Goal: Find specific page/section: Find specific page/section

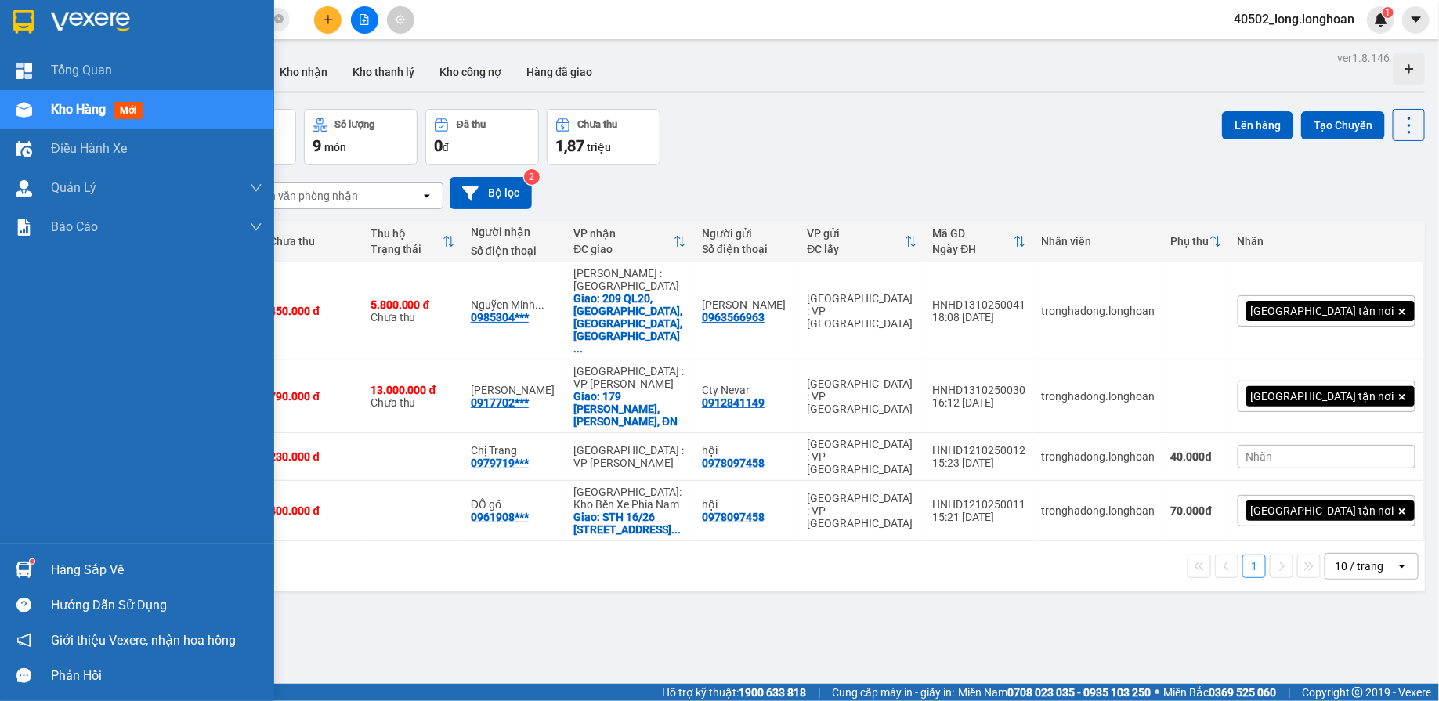
click at [47, 27] on div at bounding box center [137, 25] width 274 height 51
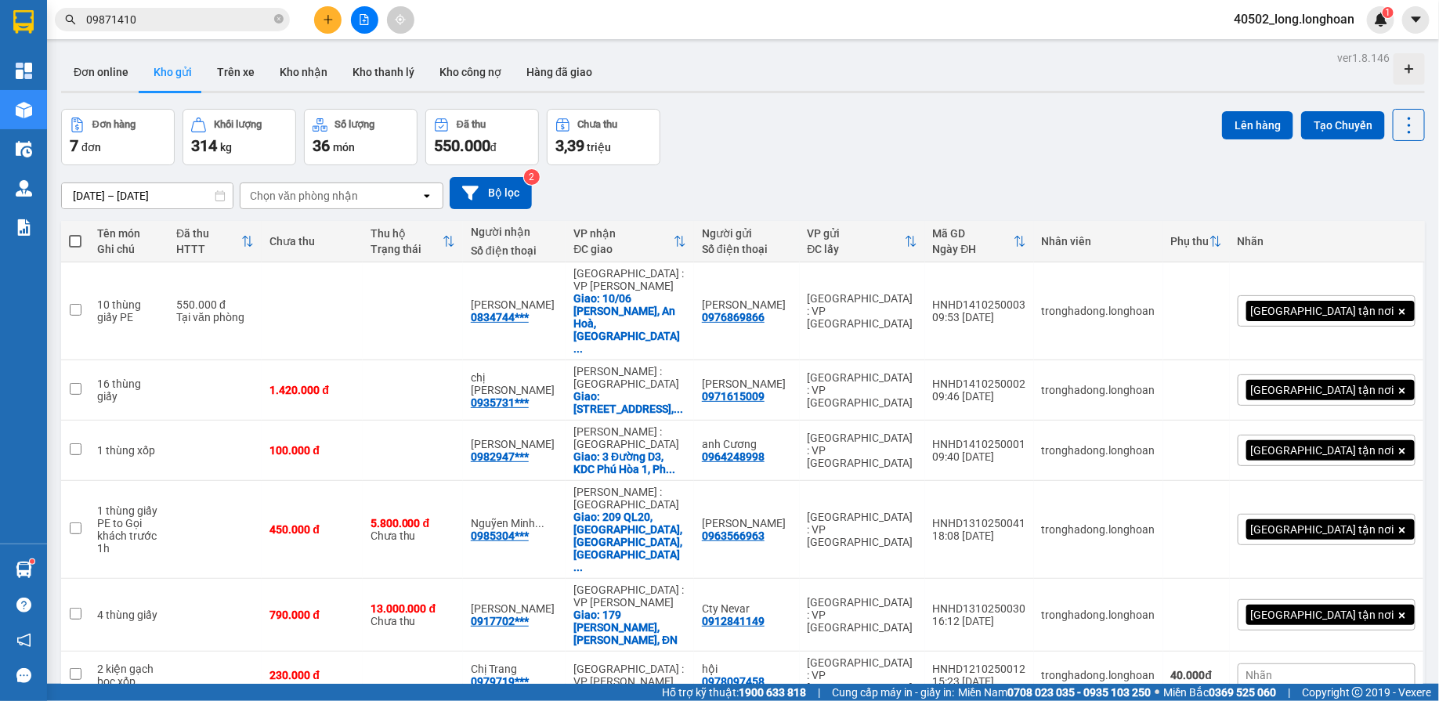
click at [365, 27] on button at bounding box center [364, 19] width 27 height 27
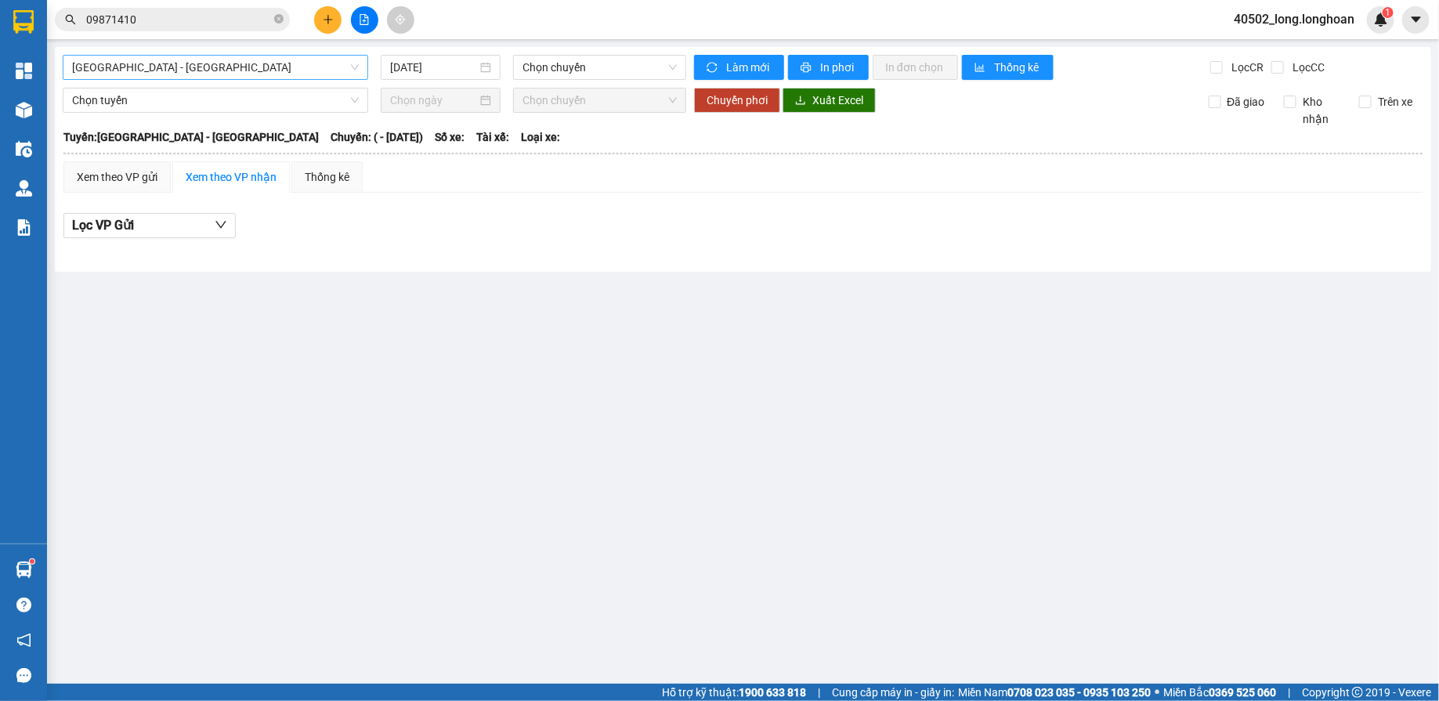
click at [212, 75] on span "[GEOGRAPHIC_DATA] - [GEOGRAPHIC_DATA]" at bounding box center [215, 68] width 287 height 24
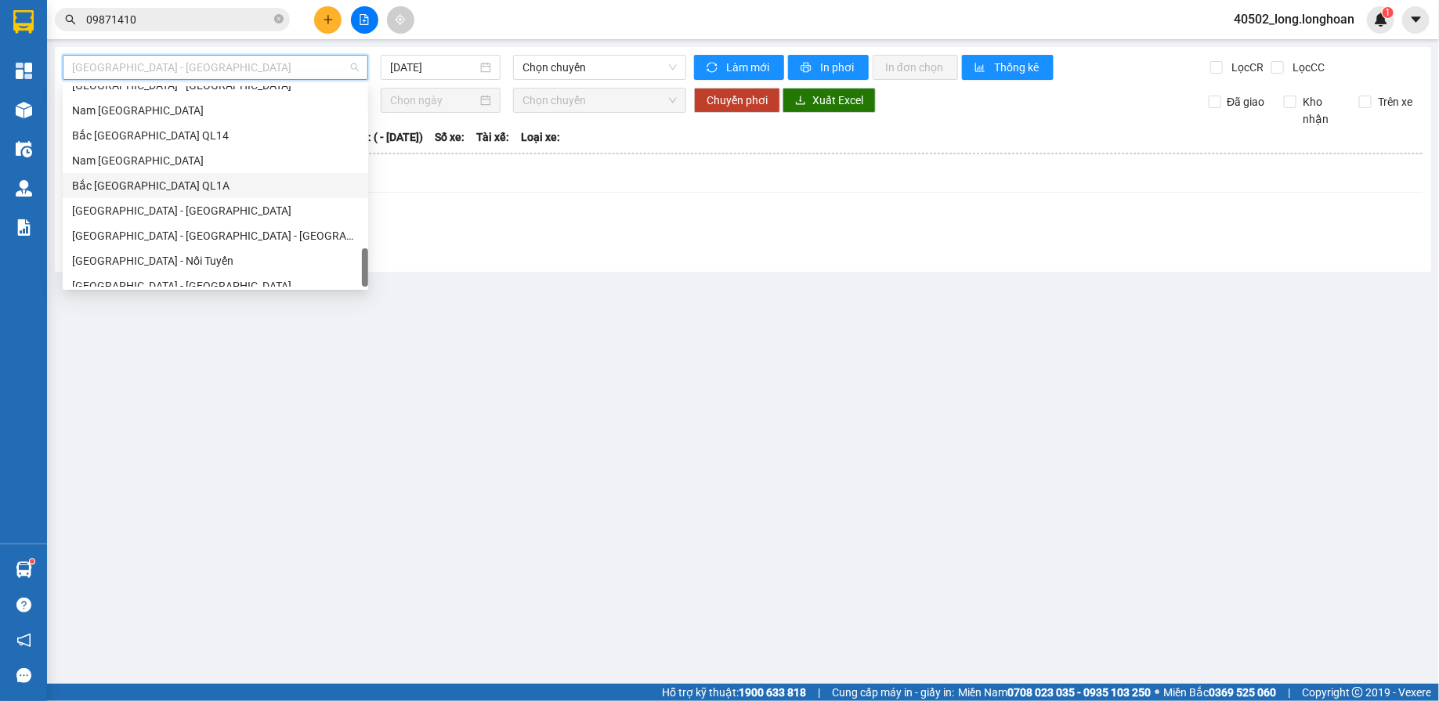
scroll to position [1103, 0]
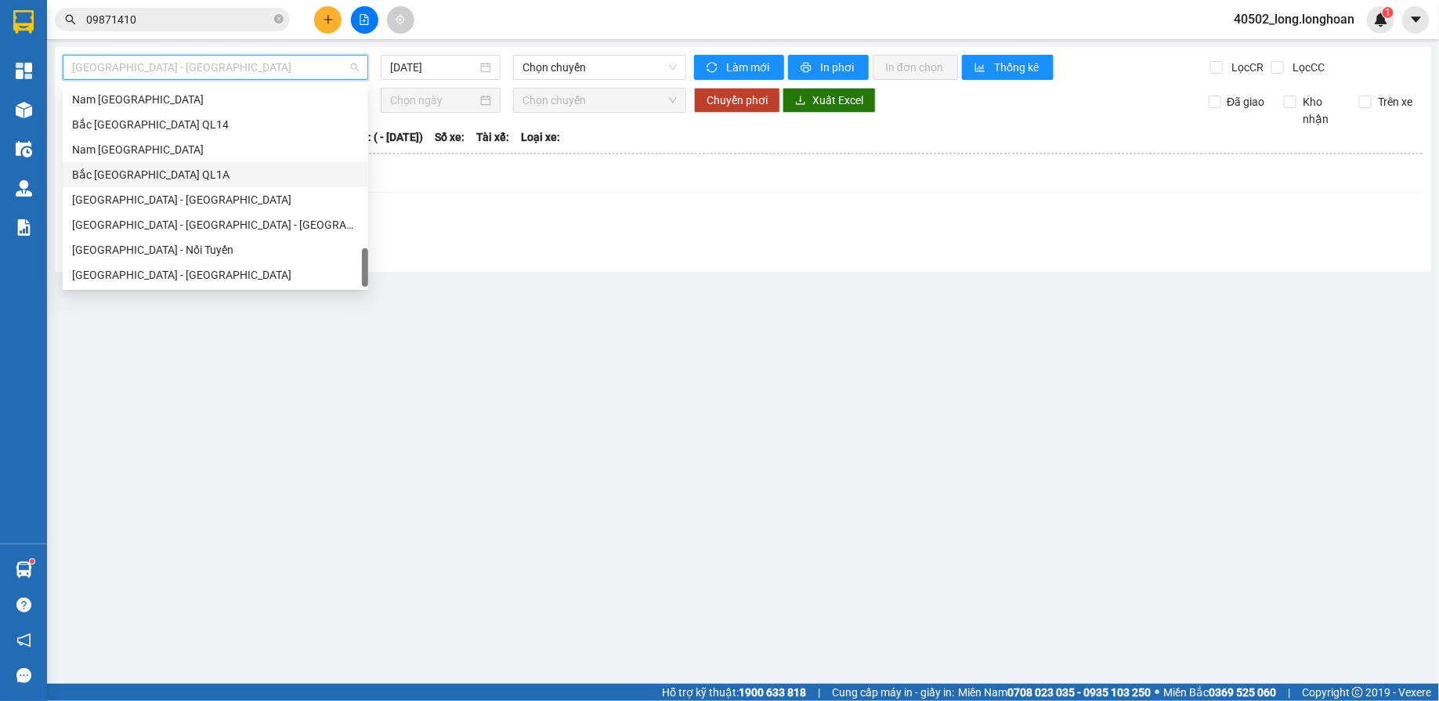
click at [215, 183] on div "Bắc [GEOGRAPHIC_DATA] QL1A" at bounding box center [216, 174] width 306 height 25
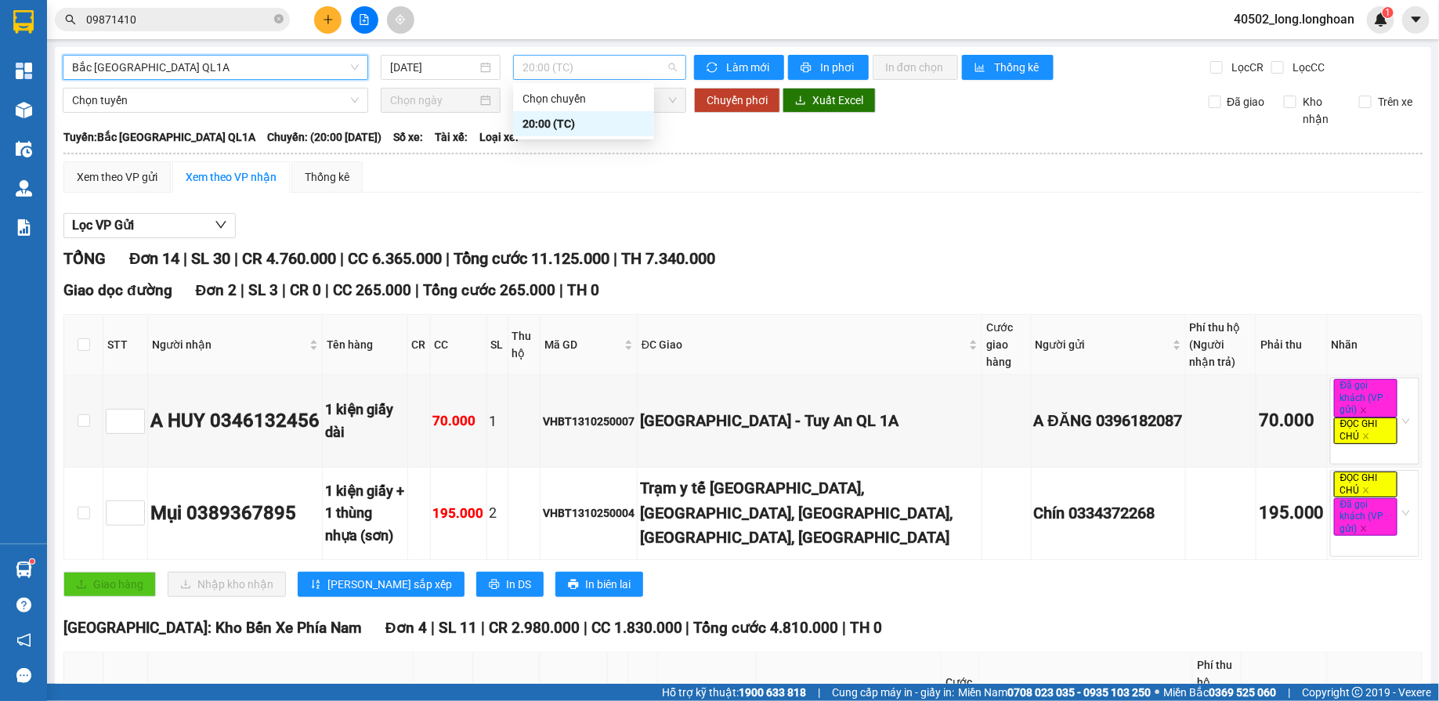
click at [630, 76] on span "20:00 (TC)" at bounding box center [600, 68] width 154 height 24
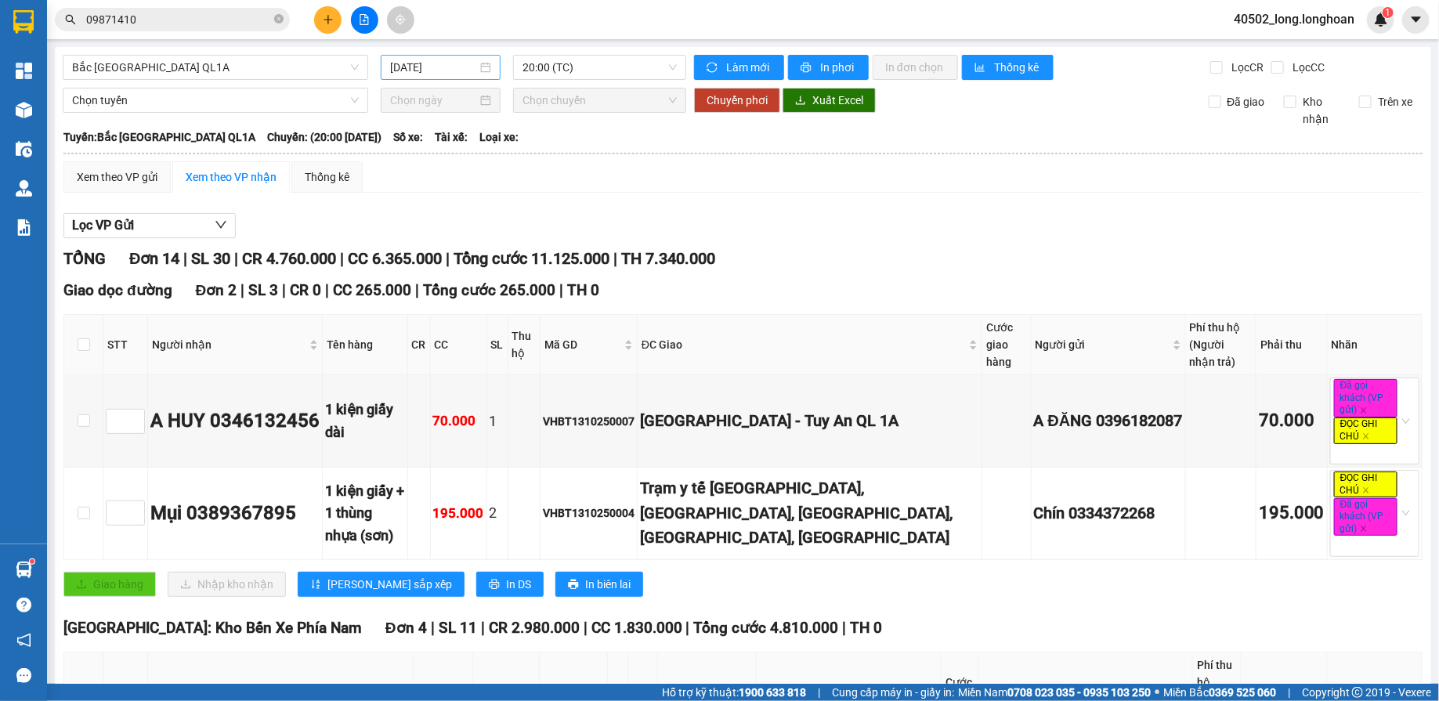
click at [440, 74] on input "[DATE]" at bounding box center [433, 67] width 87 height 17
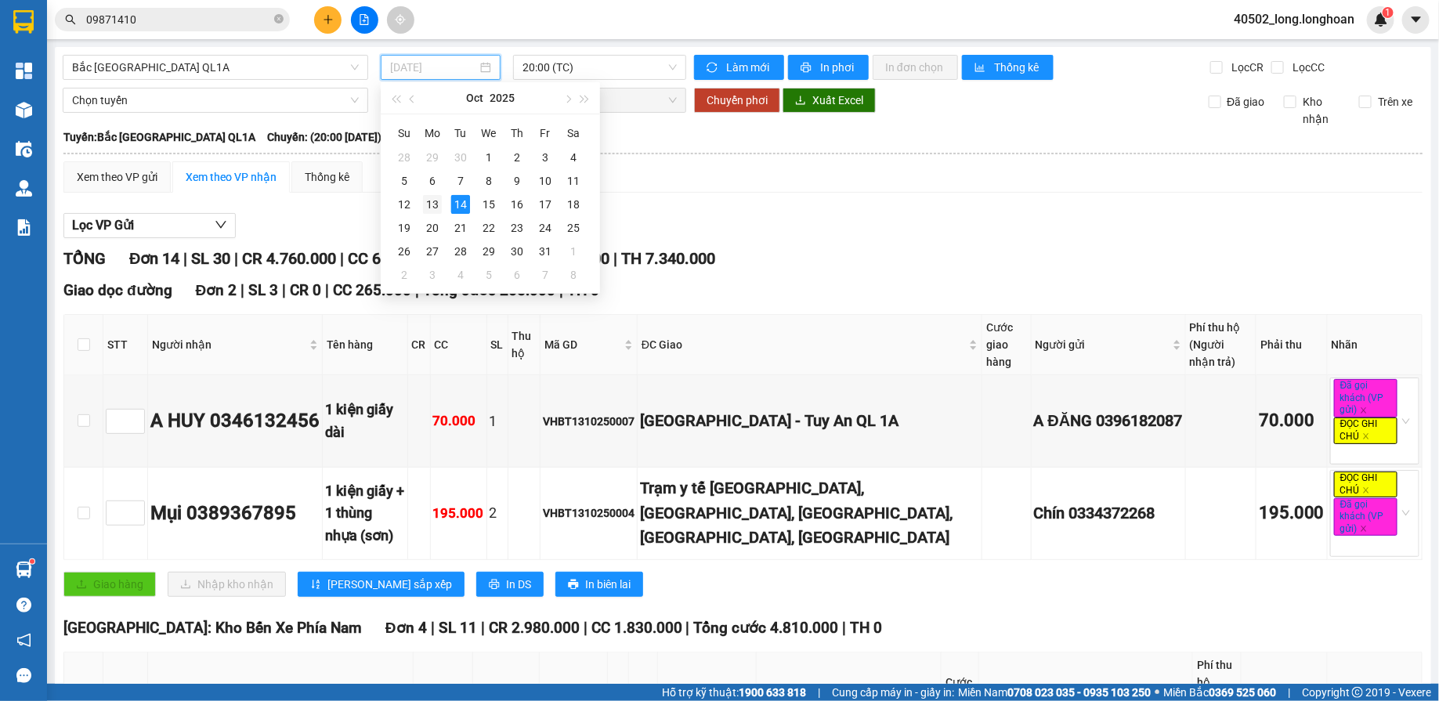
click at [439, 210] on div "13" at bounding box center [432, 204] width 19 height 19
type input "[DATE]"
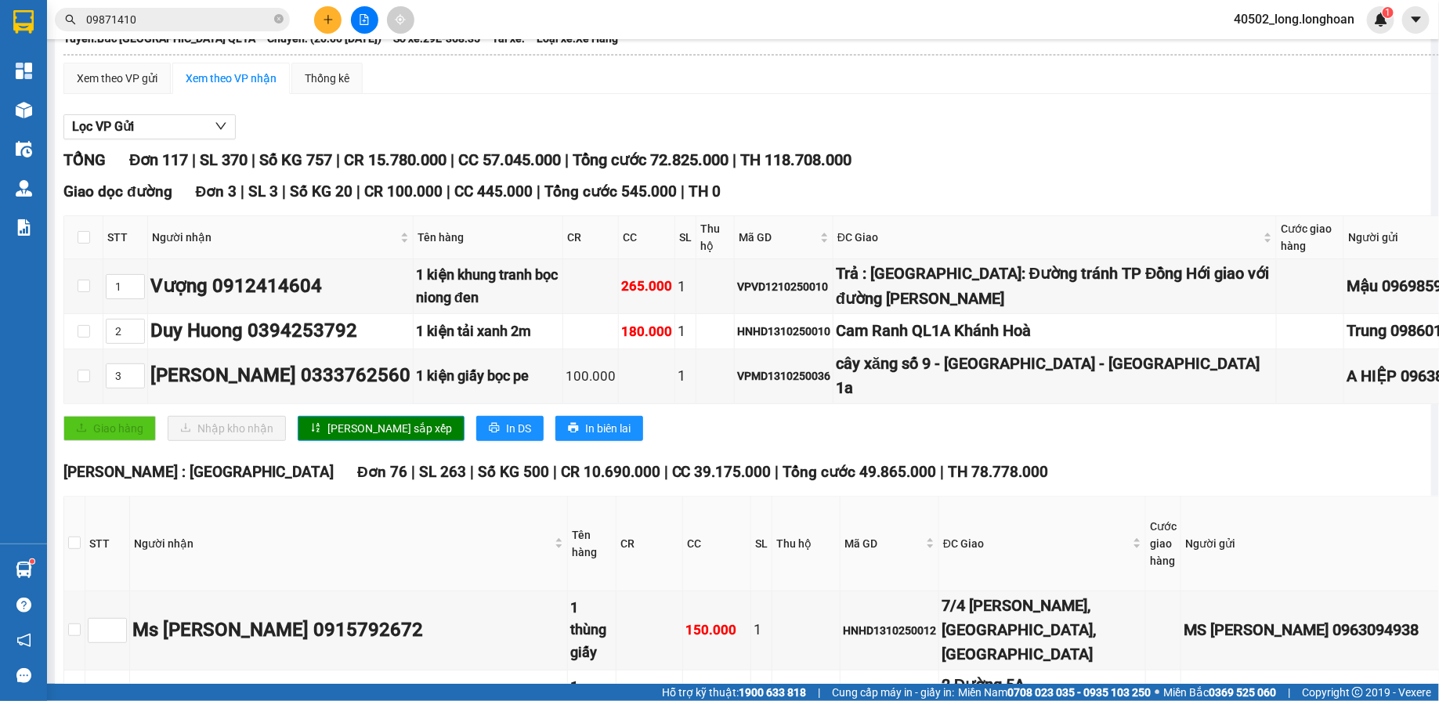
scroll to position [127, 0]
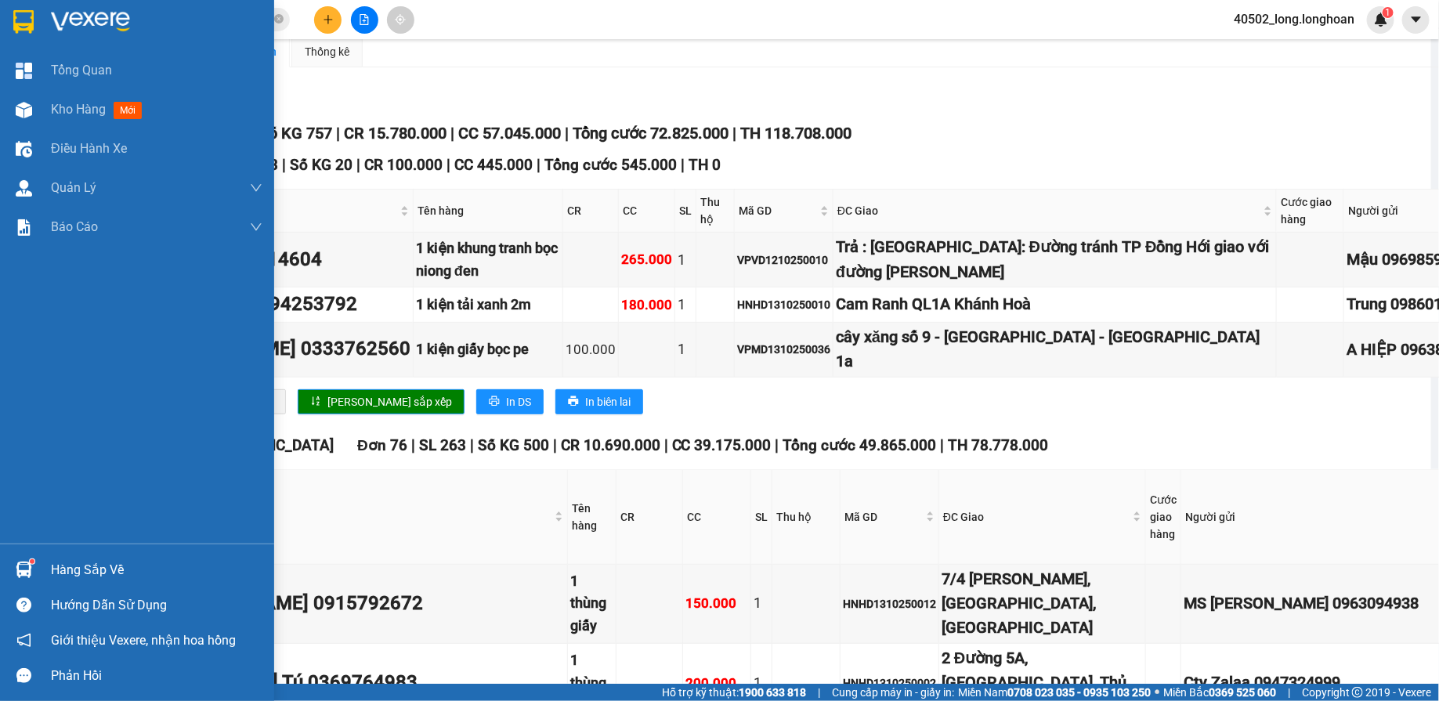
click at [74, 13] on img at bounding box center [90, 22] width 79 height 24
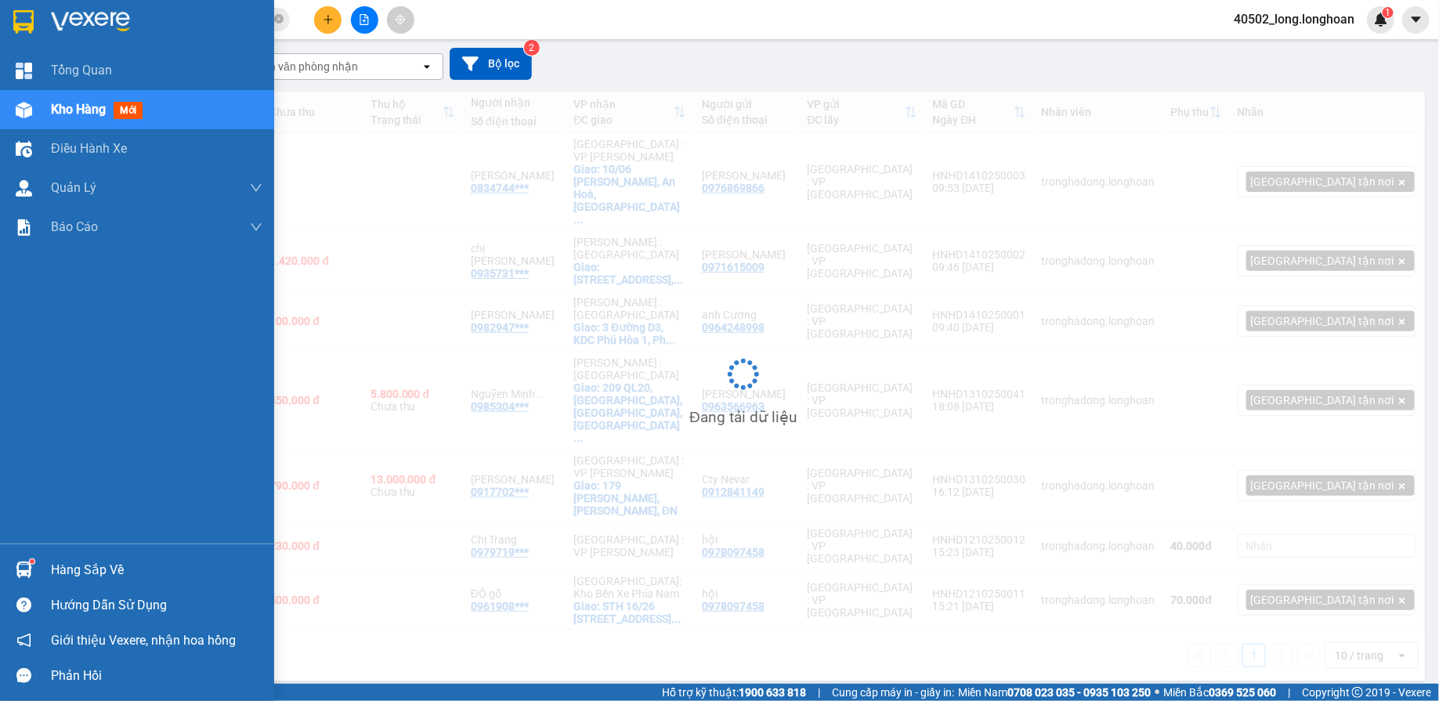
scroll to position [71, 0]
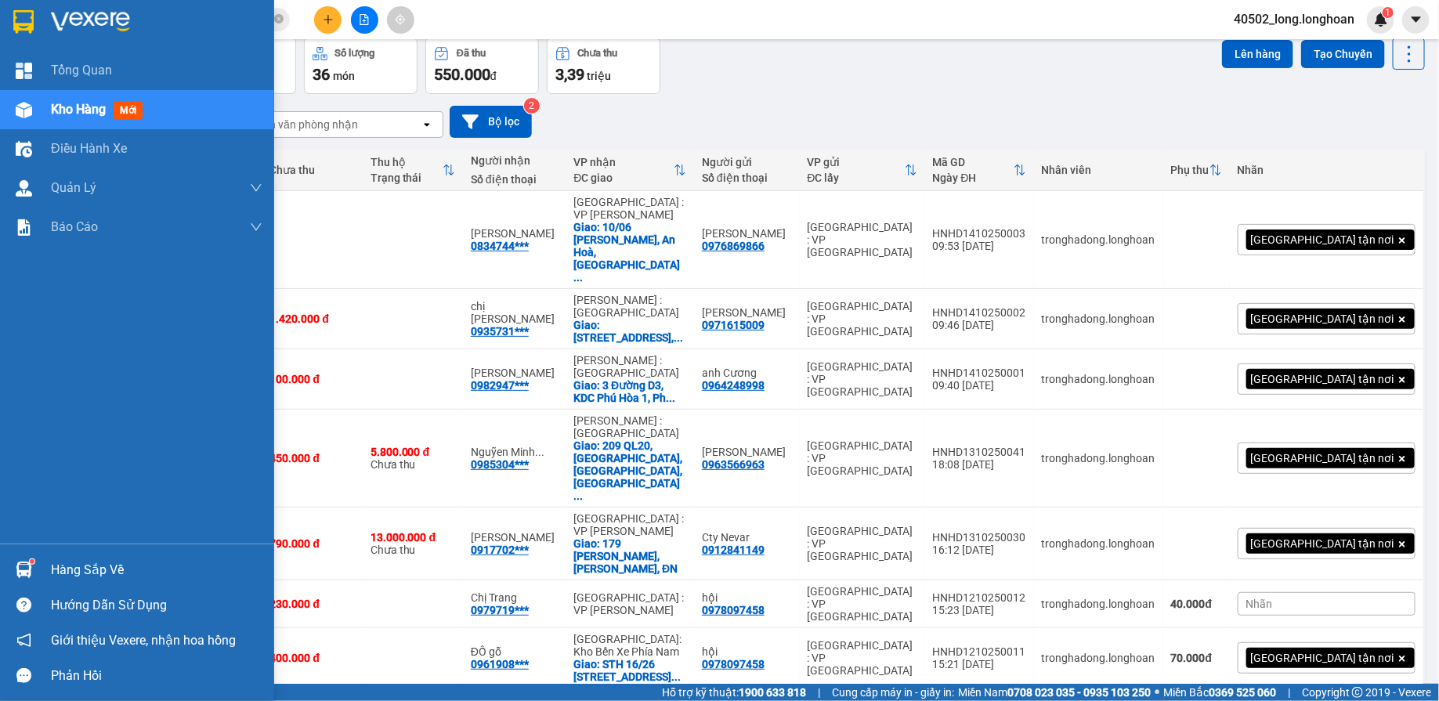
click at [28, 25] on img at bounding box center [23, 22] width 20 height 24
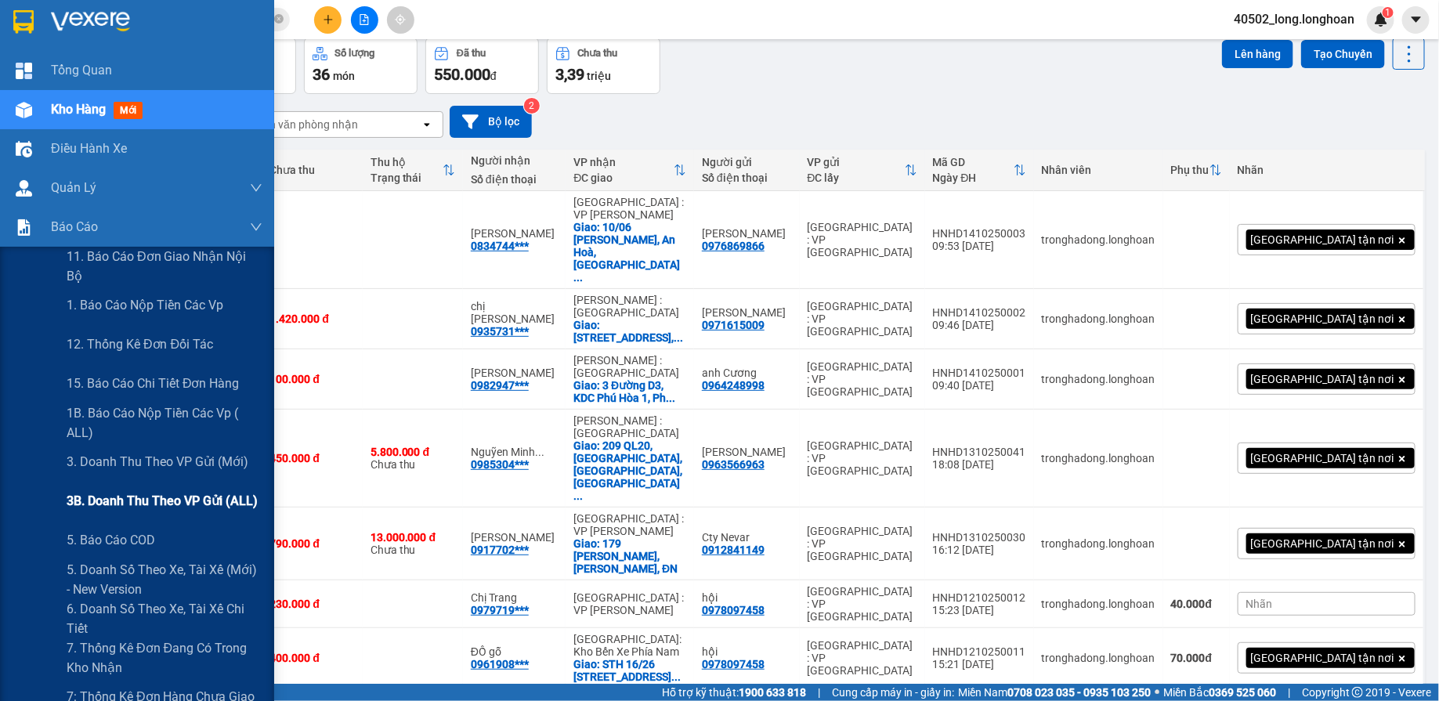
click at [140, 511] on span "3B. Doanh Thu theo VP Gửi (ALL)" at bounding box center [162, 501] width 191 height 20
